Goal: Task Accomplishment & Management: Use online tool/utility

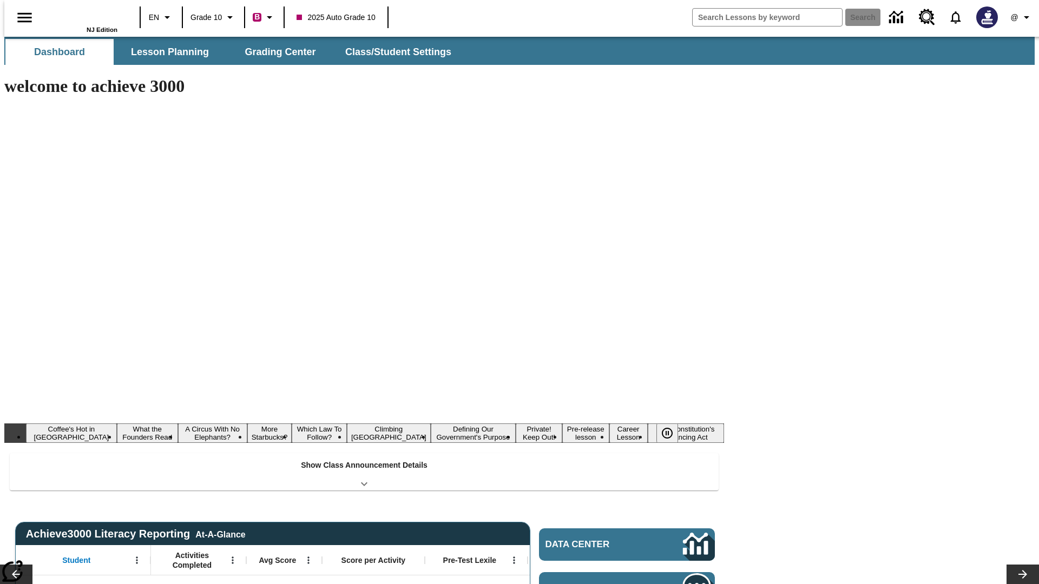
type input "-1"
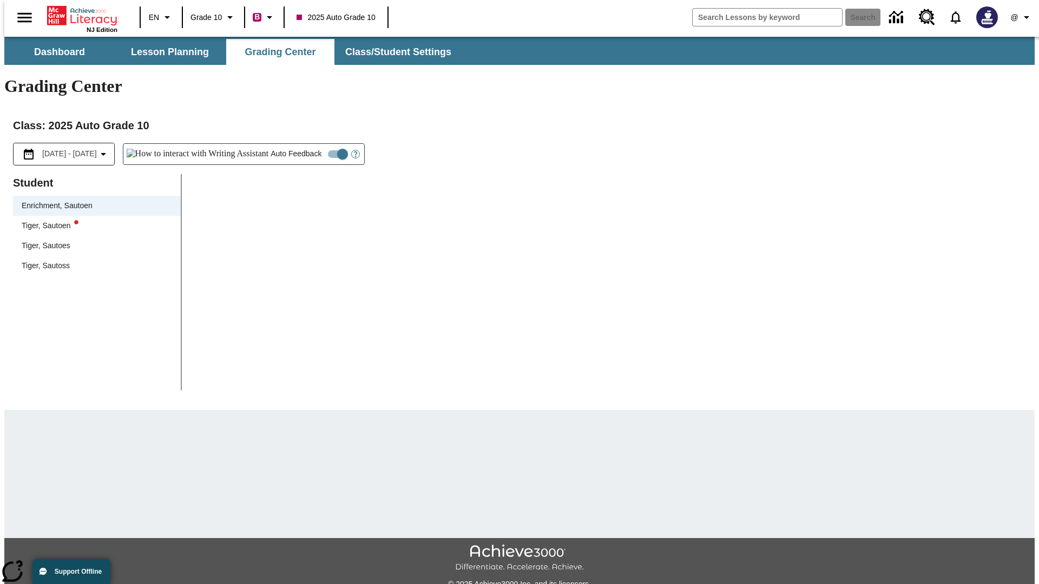
click at [93, 220] on div "Tiger, Sautoen" at bounding box center [97, 225] width 150 height 11
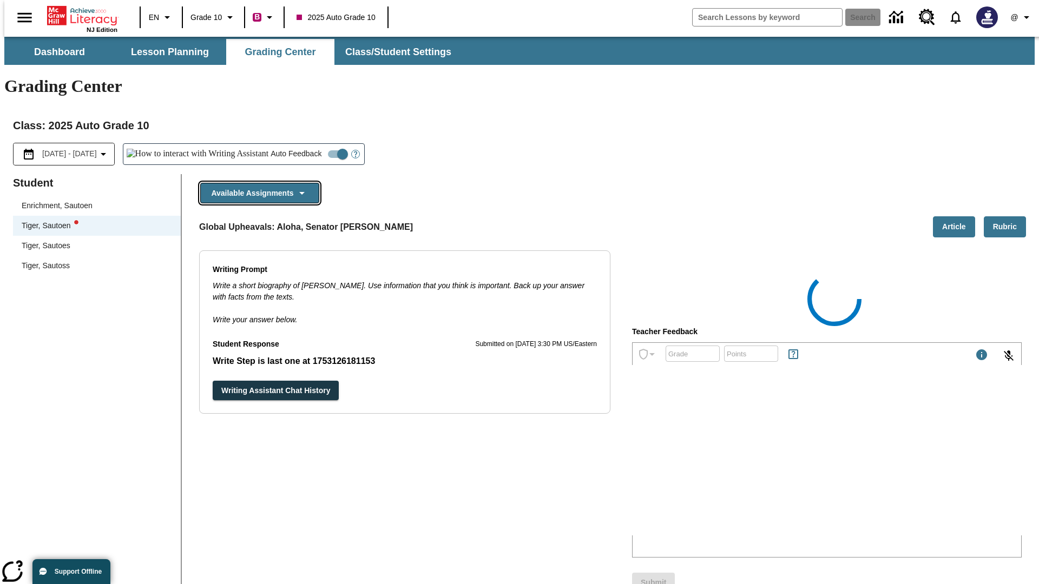
click at [256, 183] on button "Available Assignments" at bounding box center [259, 193] width 119 height 21
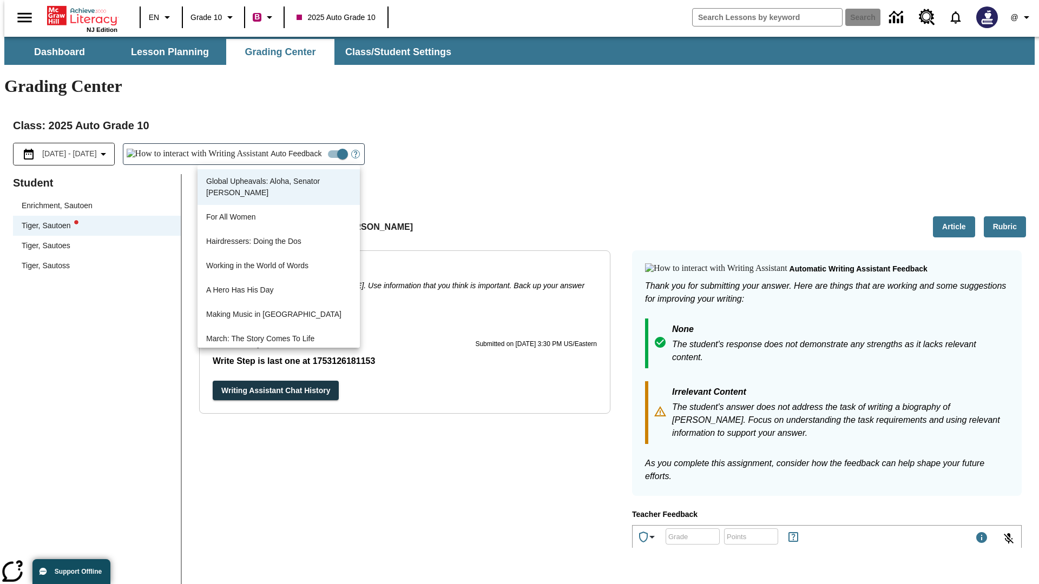
click at [213, 381] on button "Writing Assistant Chat History" at bounding box center [276, 391] width 126 height 20
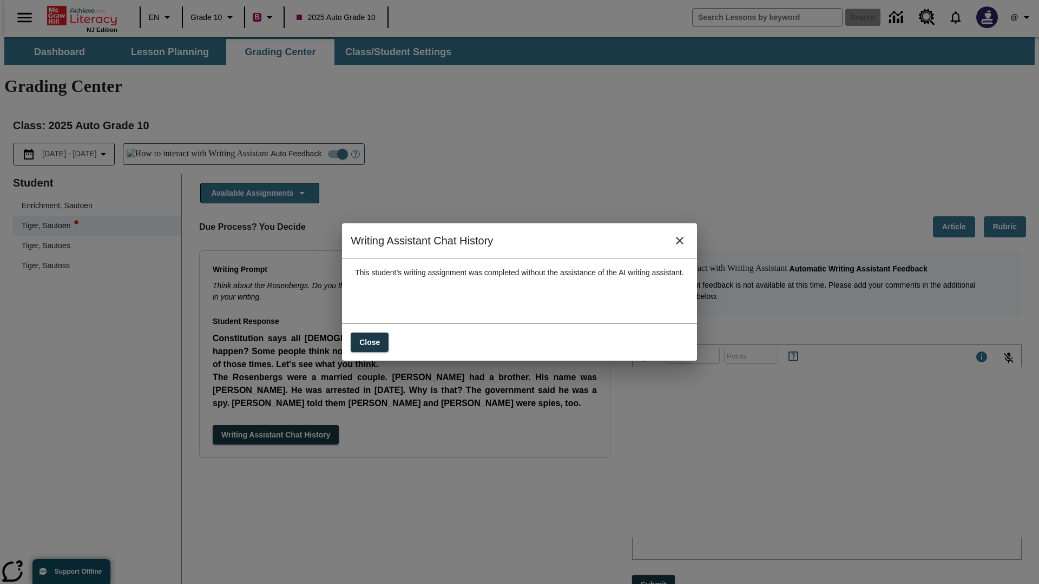
click at [683, 245] on icon "close" at bounding box center [680, 241] width 8 height 8
click at [256, 183] on button "Available Assignments" at bounding box center [259, 193] width 119 height 21
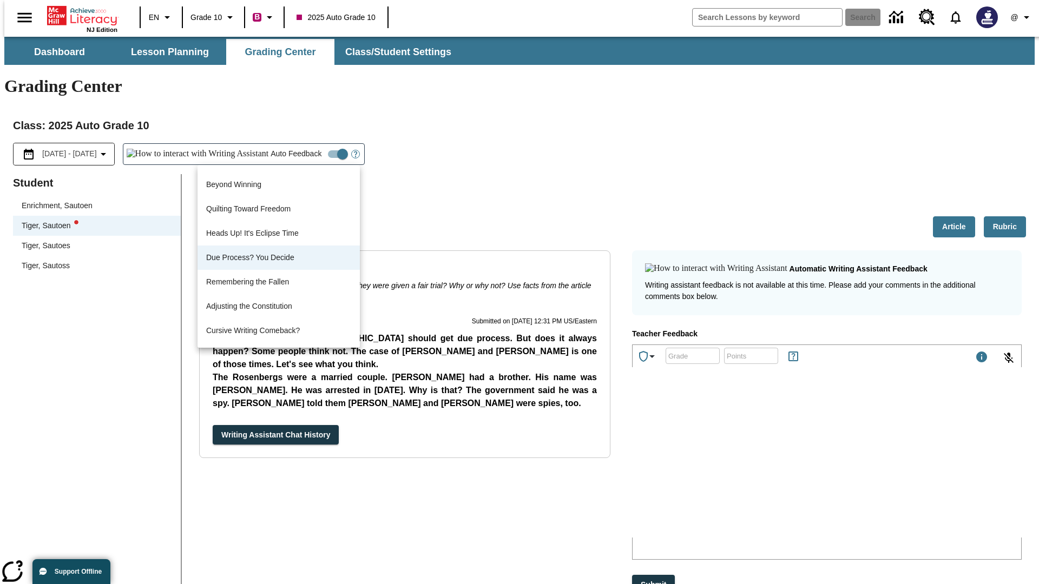
click at [213, 425] on button "Writing Assistant Chat History" at bounding box center [276, 435] width 126 height 20
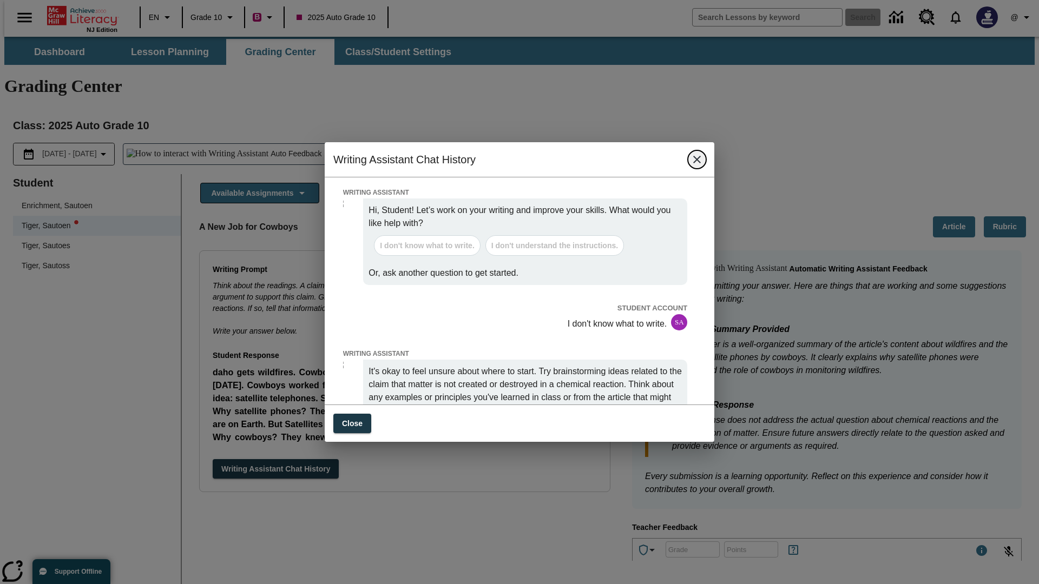
click at [697, 163] on icon "close" at bounding box center [697, 160] width 8 height 8
